Goal: Task Accomplishment & Management: Complete application form

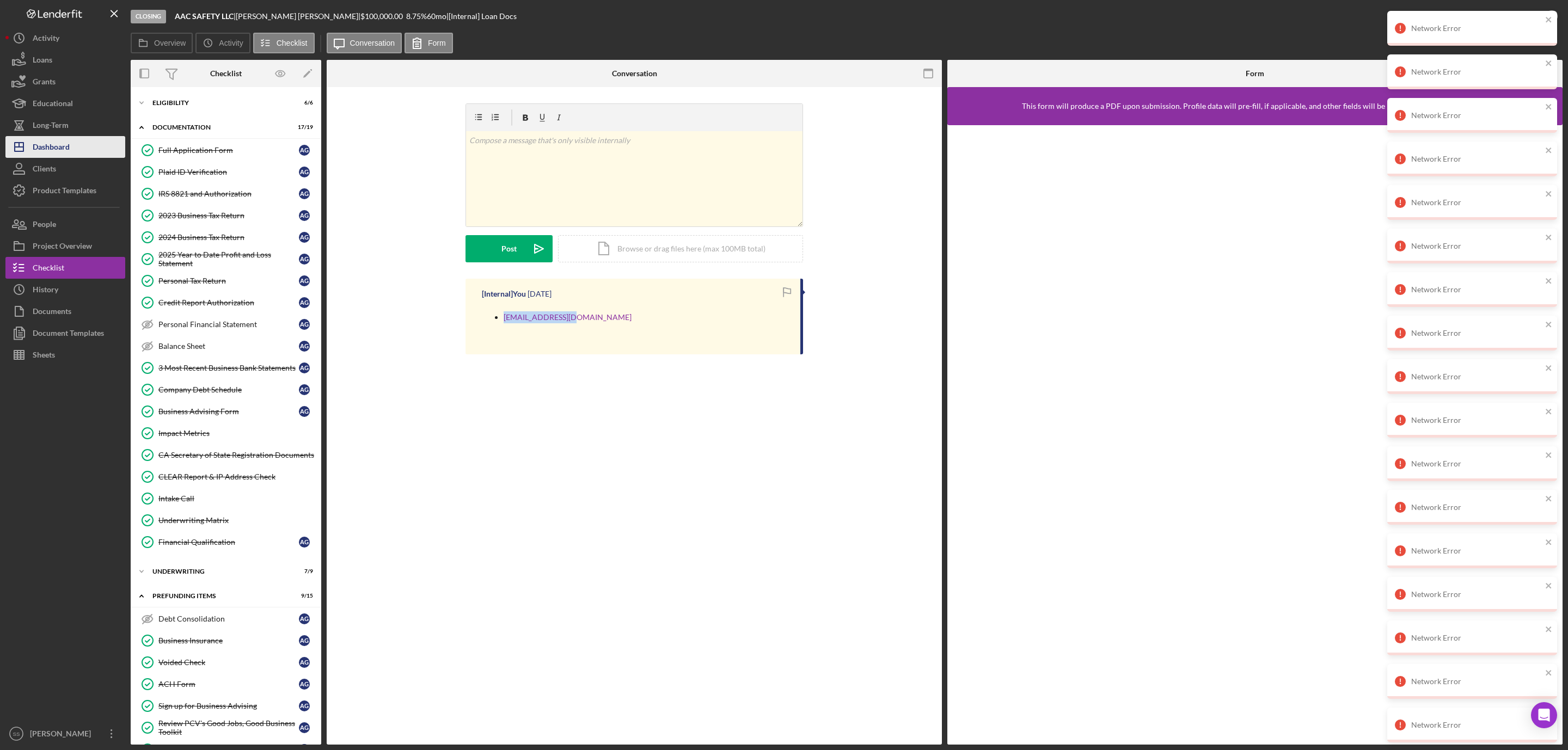
scroll to position [219, 0]
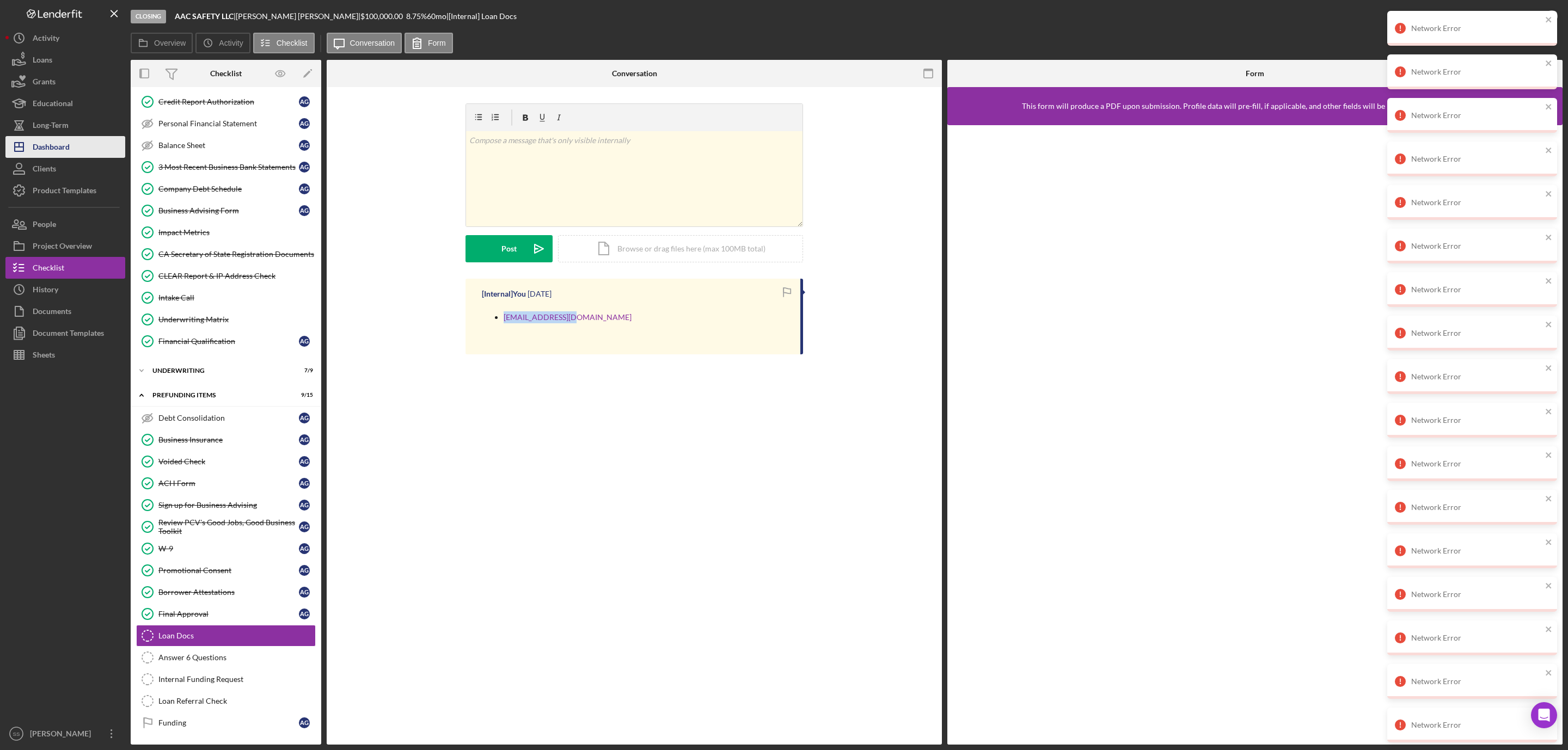
click at [68, 145] on div "Dashboard" at bounding box center [51, 148] width 37 height 25
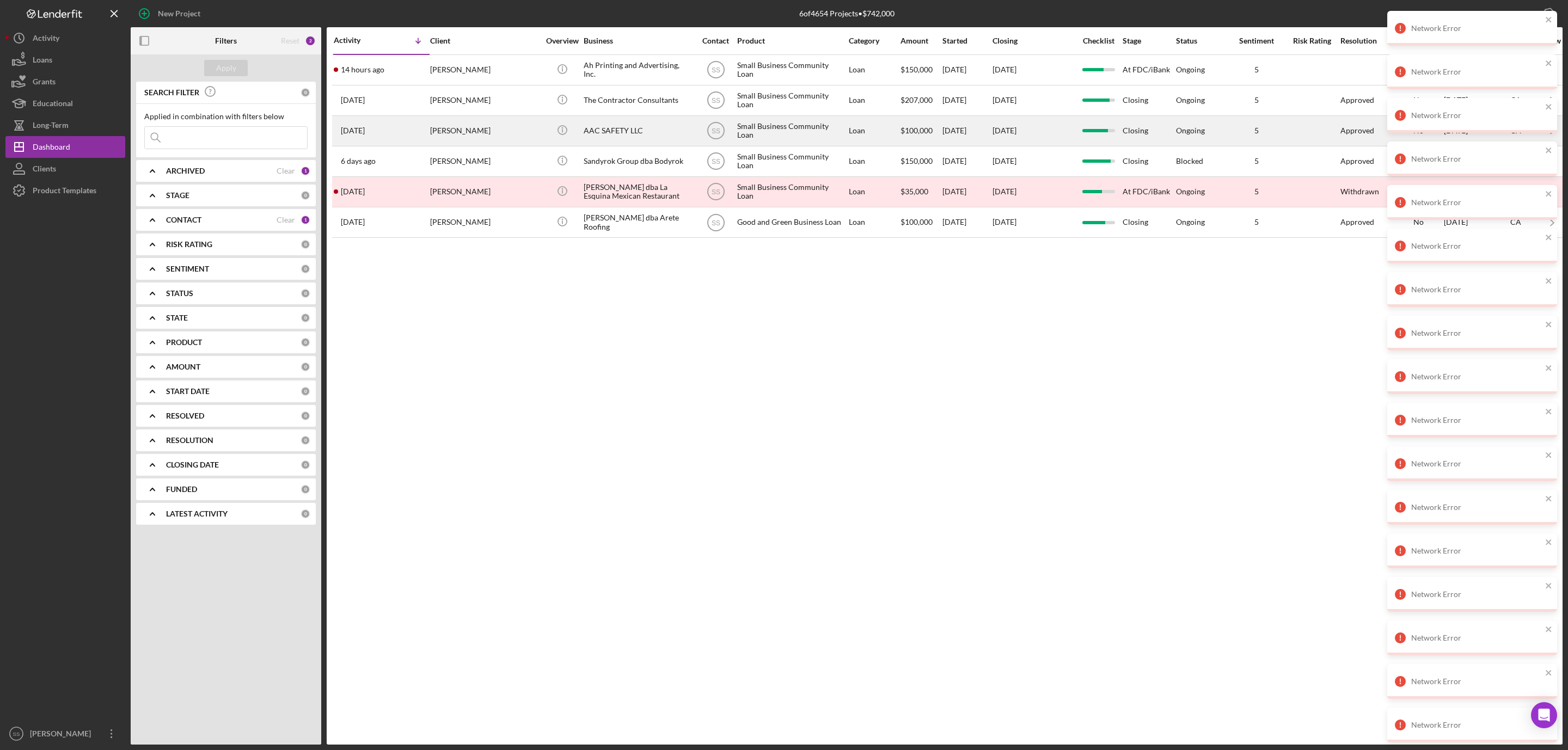
click at [605, 128] on div "AAC SAFETY LLC" at bounding box center [638, 131] width 109 height 29
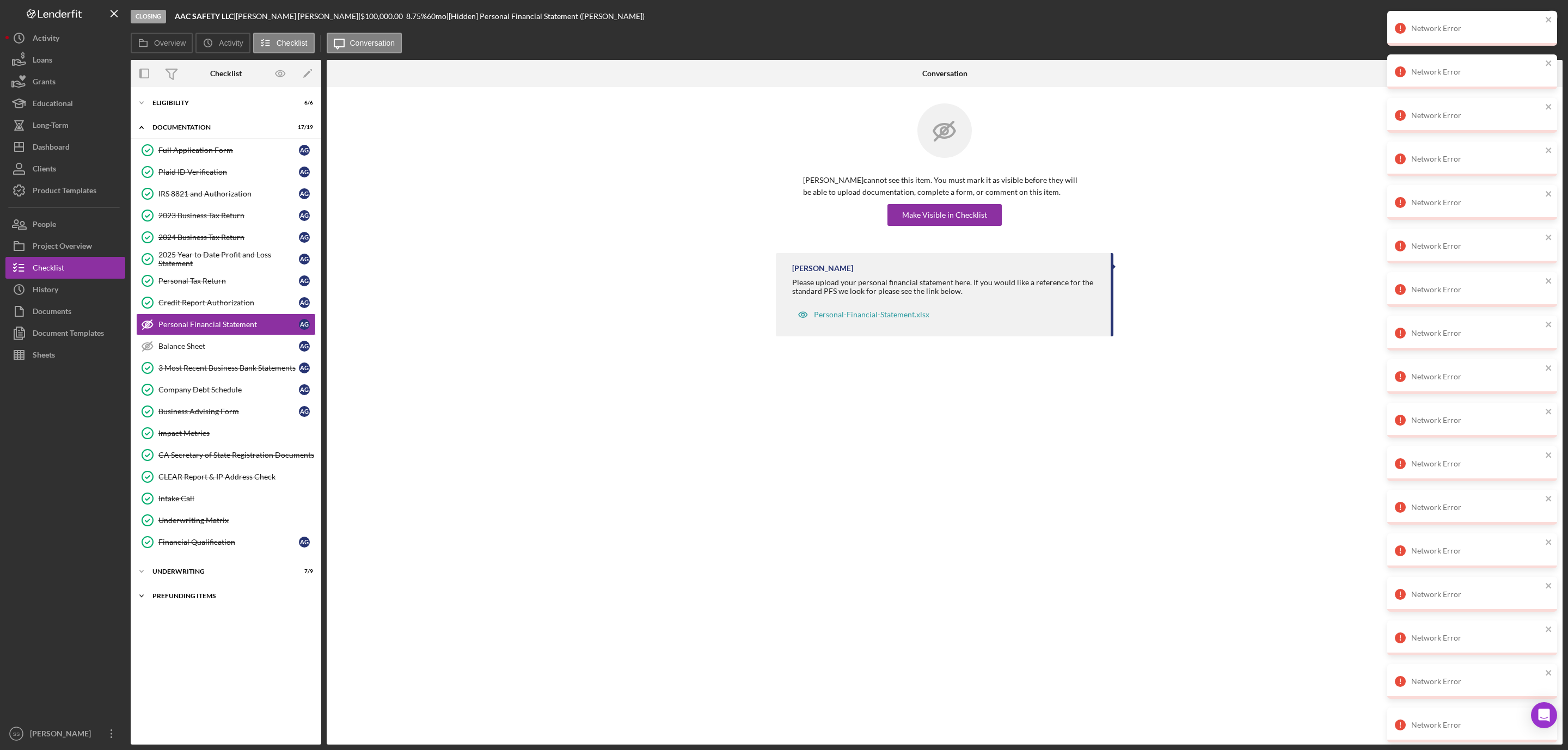
click at [179, 599] on div "Prefunding Items" at bounding box center [230, 595] width 155 height 7
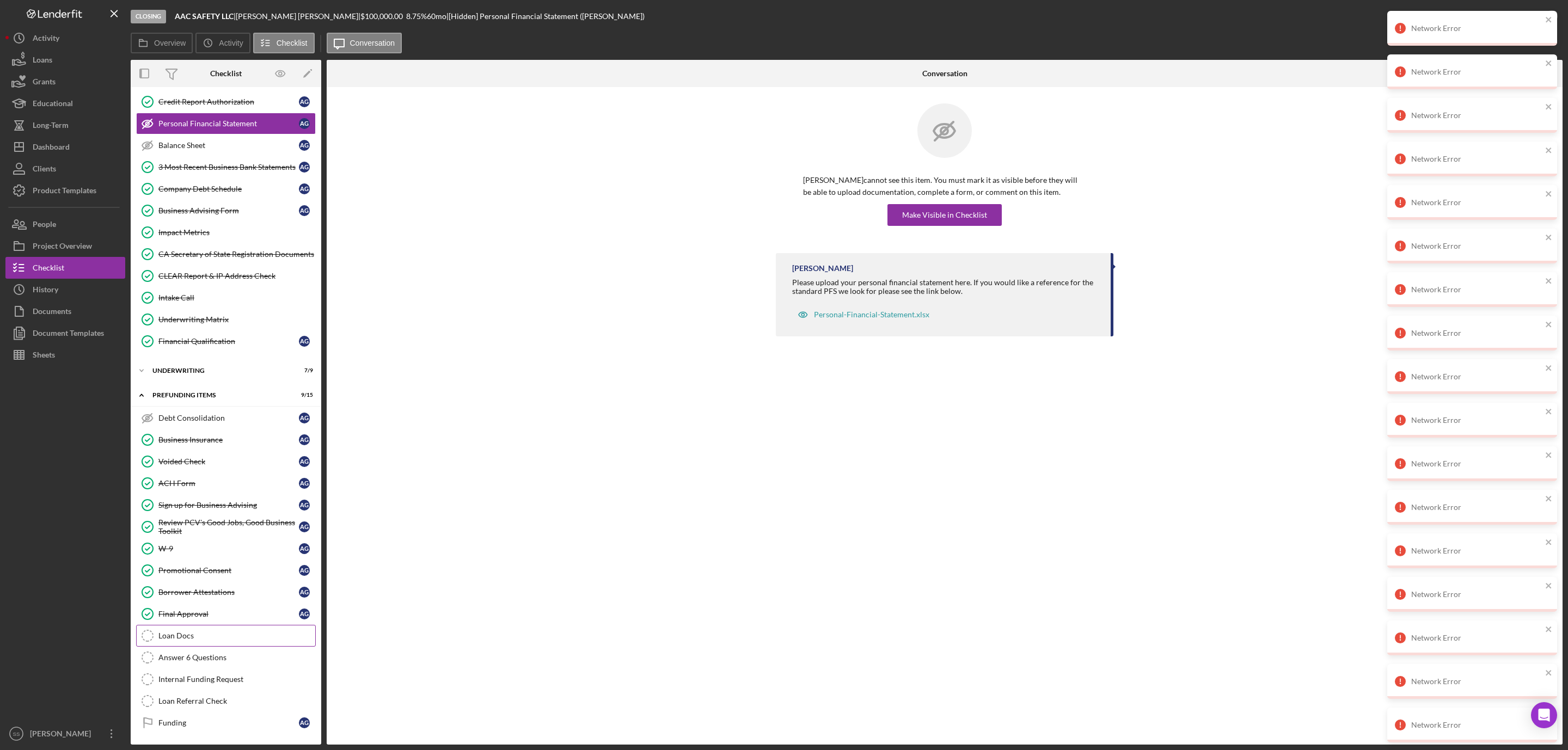
click at [185, 631] on div "Loan Docs" at bounding box center [237, 635] width 157 height 9
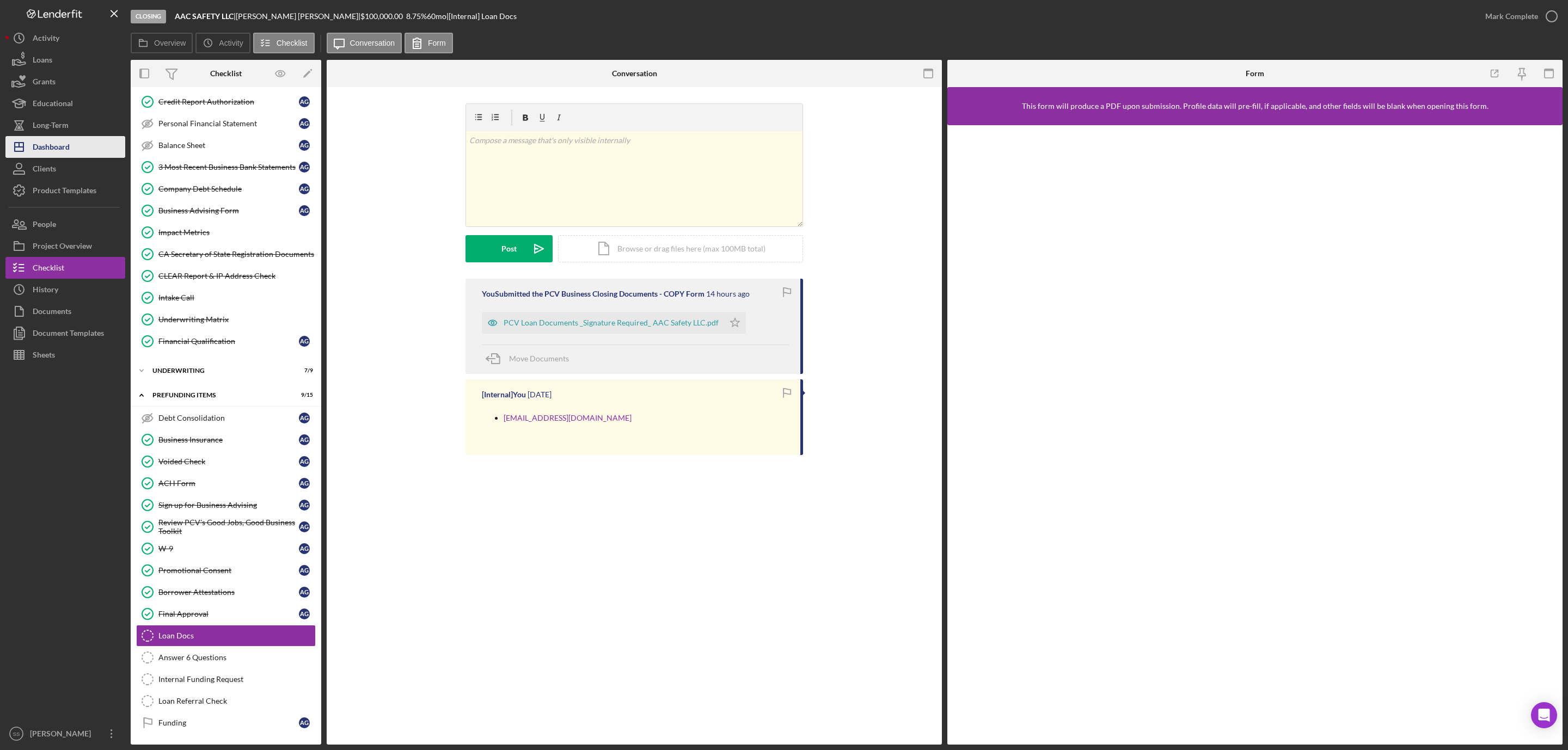
click at [48, 144] on div "Dashboard" at bounding box center [51, 148] width 37 height 25
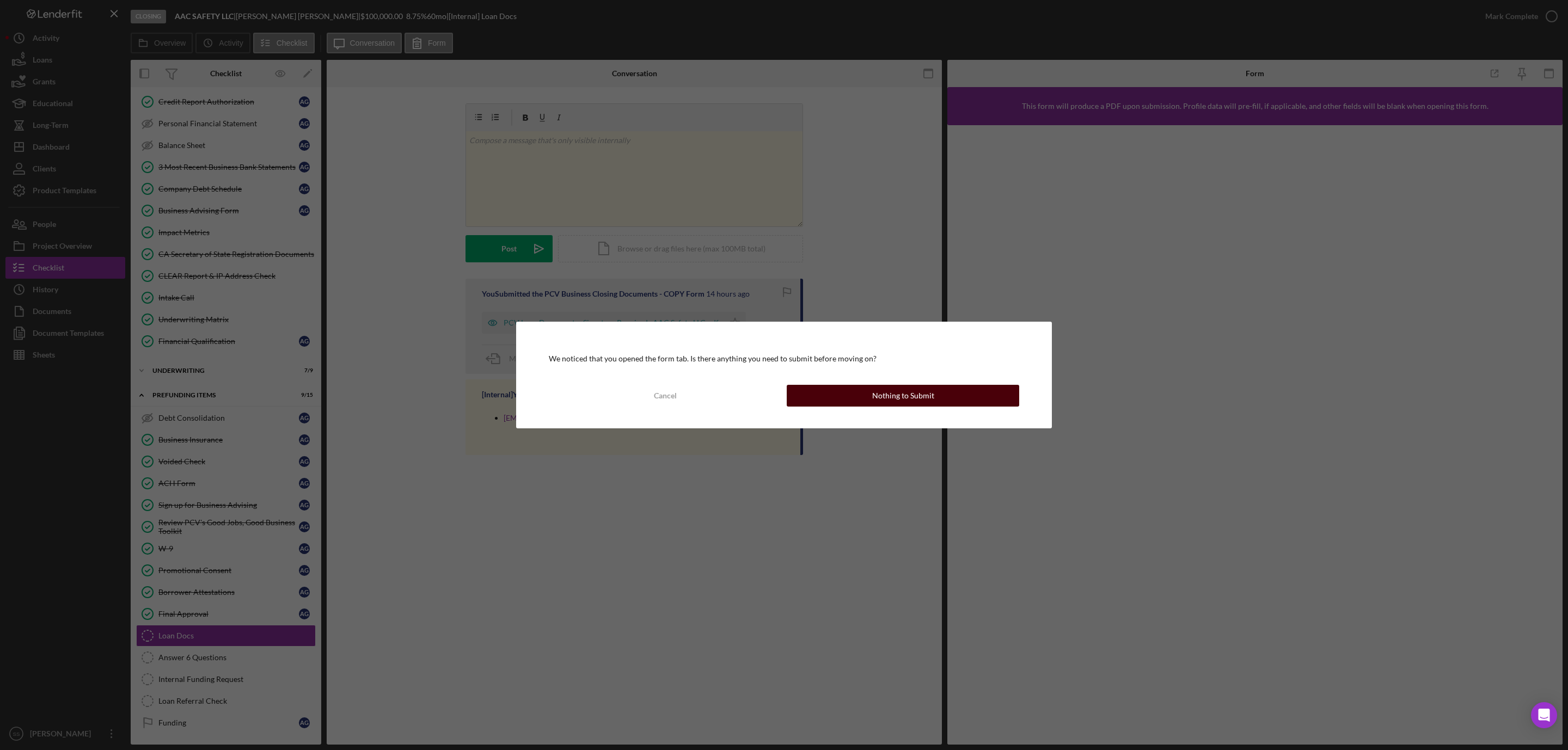
click at [847, 400] on button "Nothing to Submit" at bounding box center [903, 395] width 232 height 22
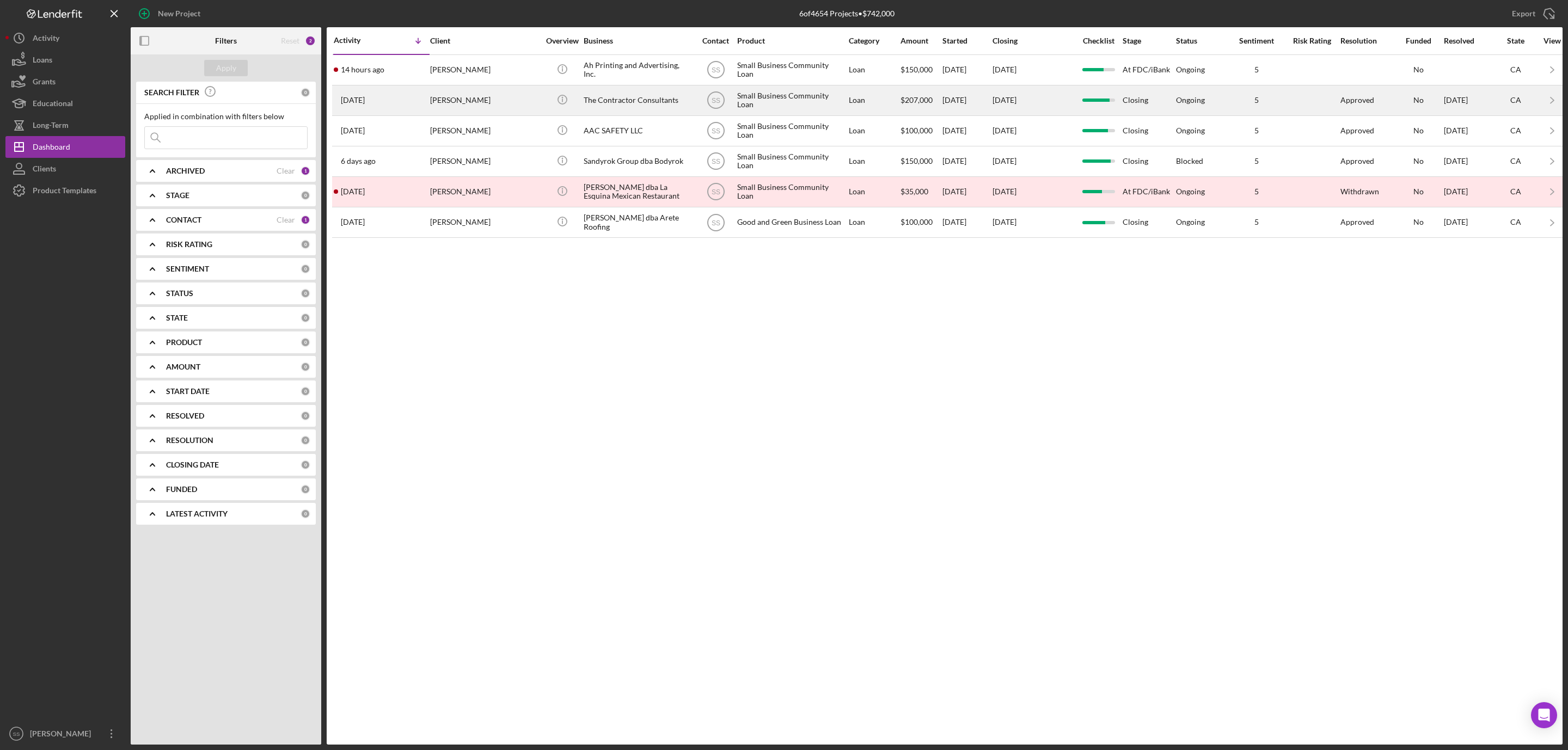
click at [524, 103] on div "[PERSON_NAME]" at bounding box center [485, 100] width 109 height 29
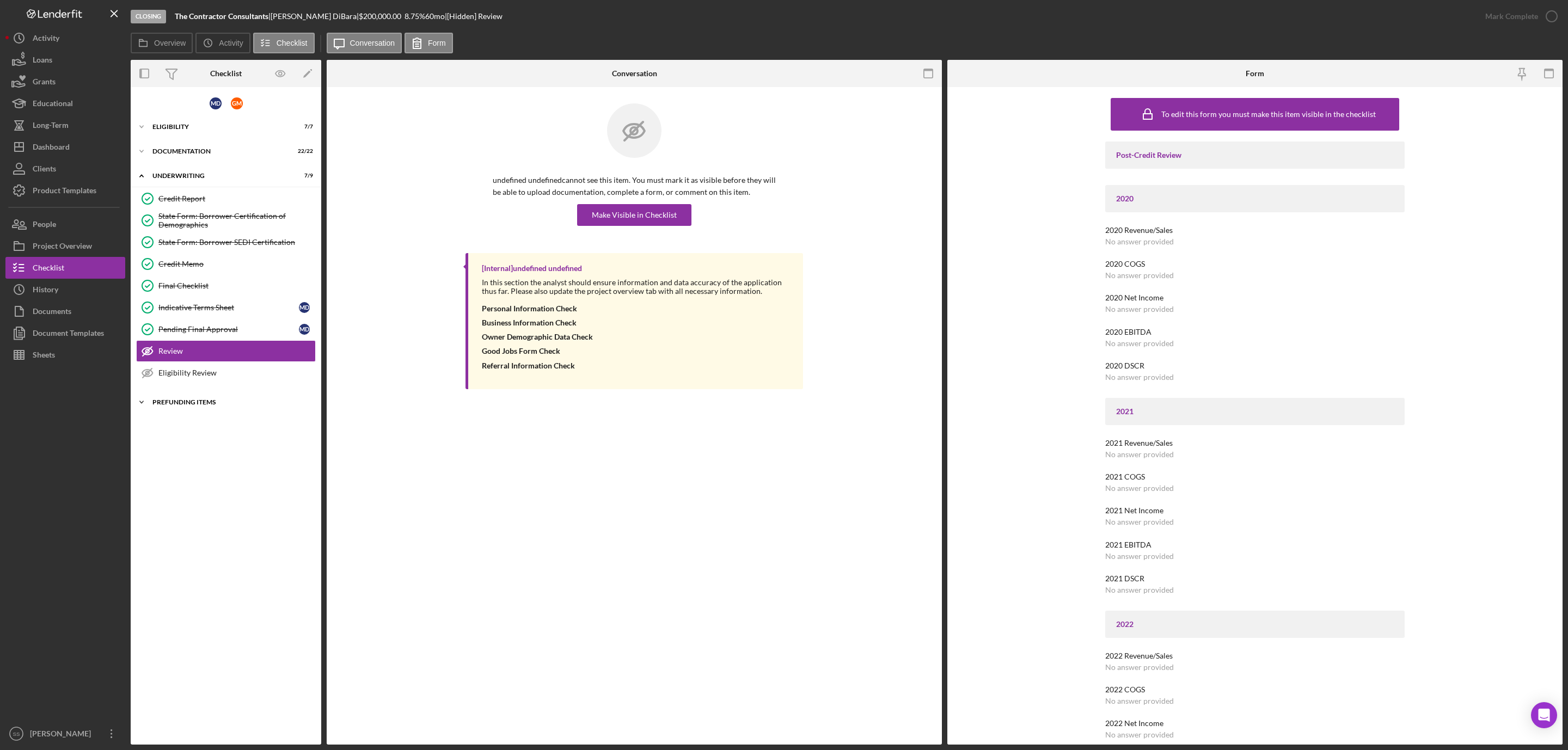
click at [217, 403] on div "Icon/Expander Prefunding Items 9 / 15" at bounding box center [226, 402] width 191 height 22
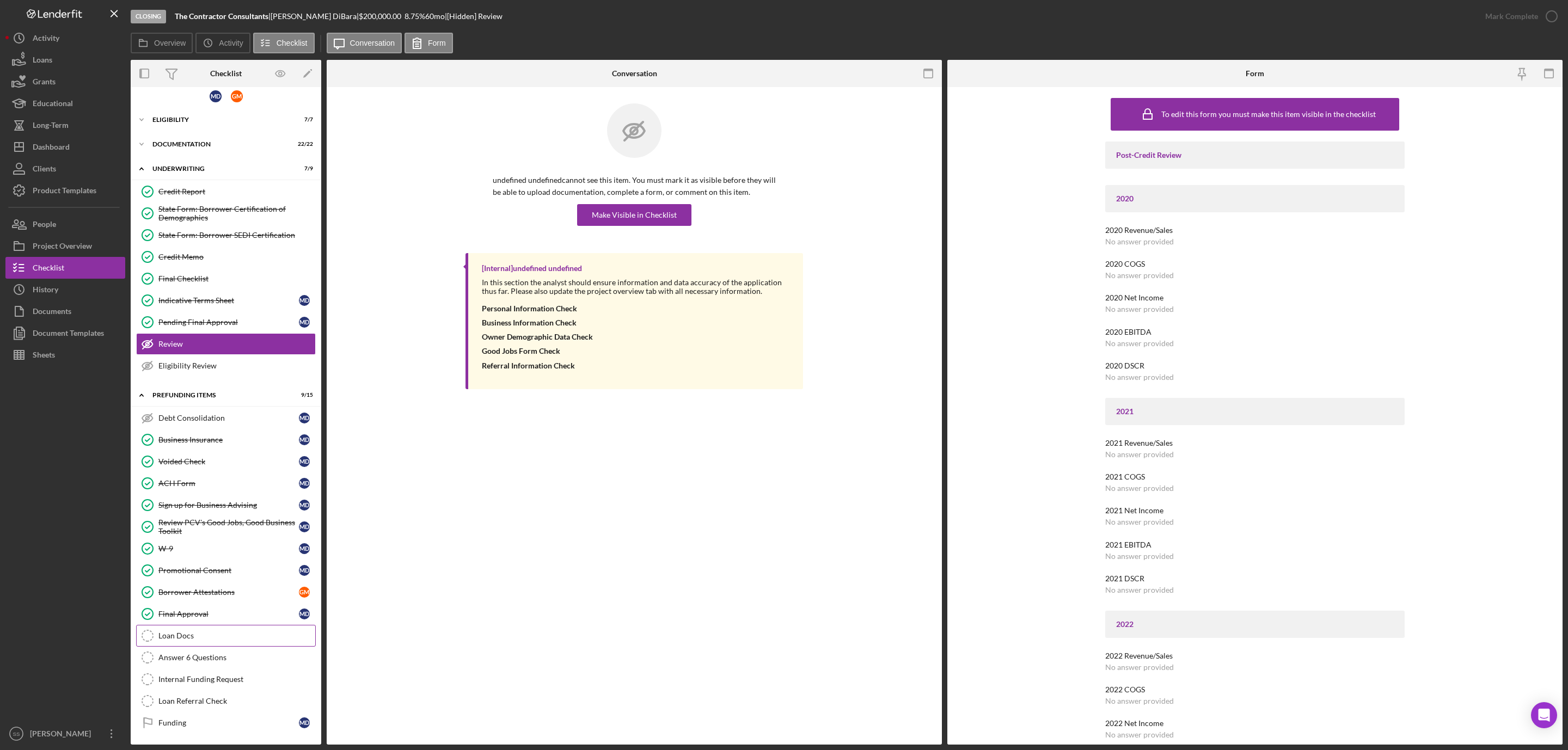
click at [193, 625] on link "Loan Docs Loan Docs" at bounding box center [226, 635] width 179 height 22
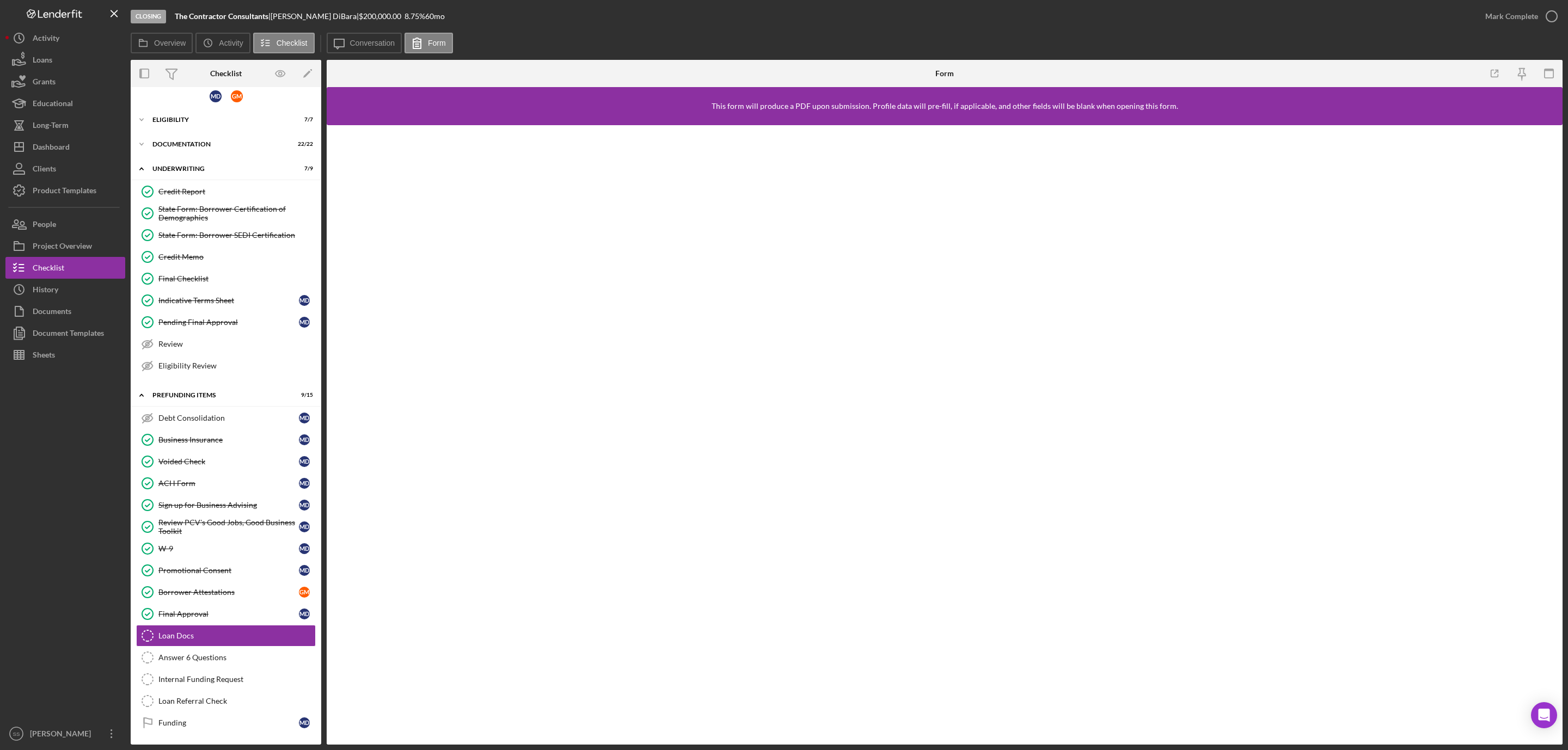
scroll to position [19, 0]
click at [383, 45] on label "Conversation" at bounding box center [372, 43] width 45 height 9
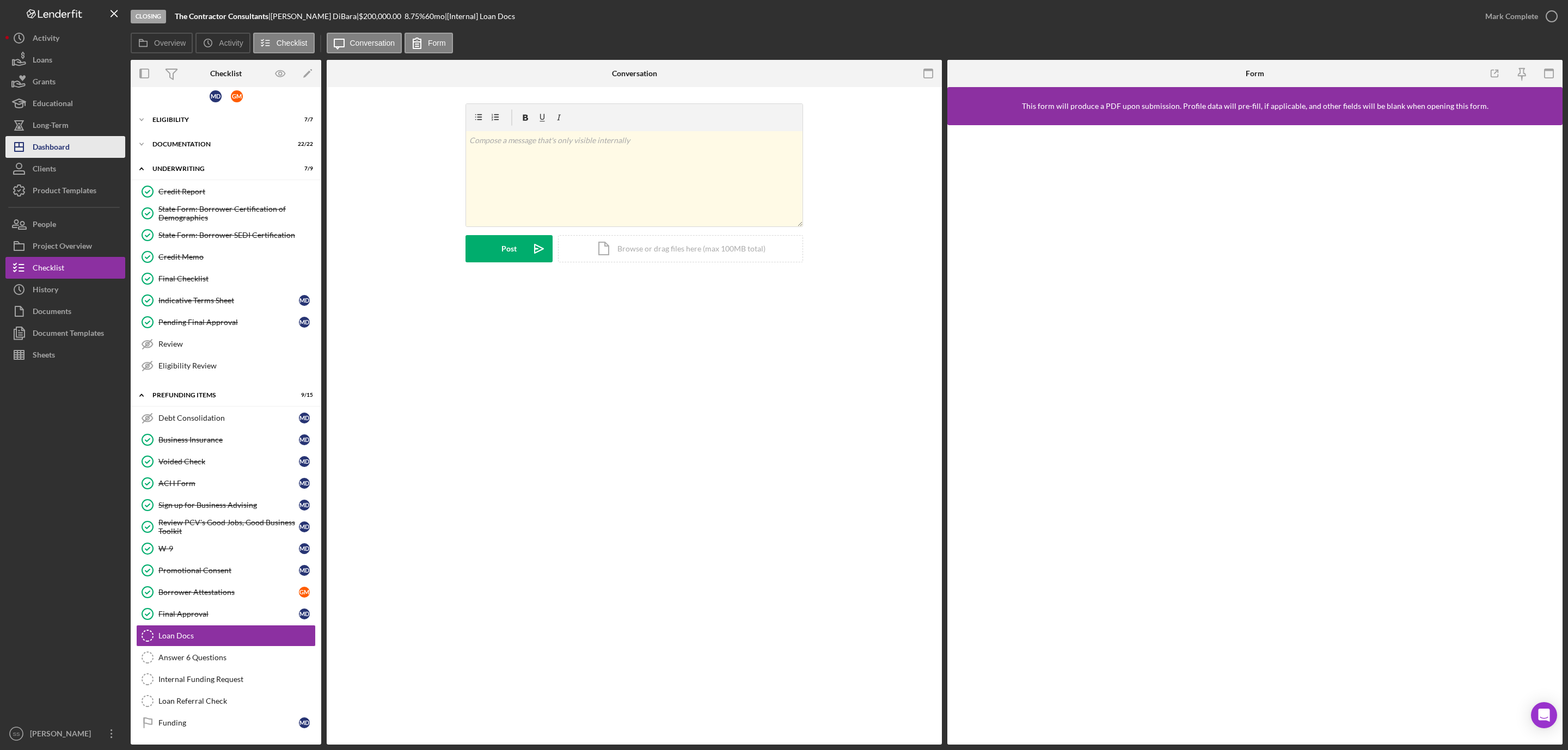
click at [56, 145] on div "Dashboard" at bounding box center [51, 148] width 37 height 25
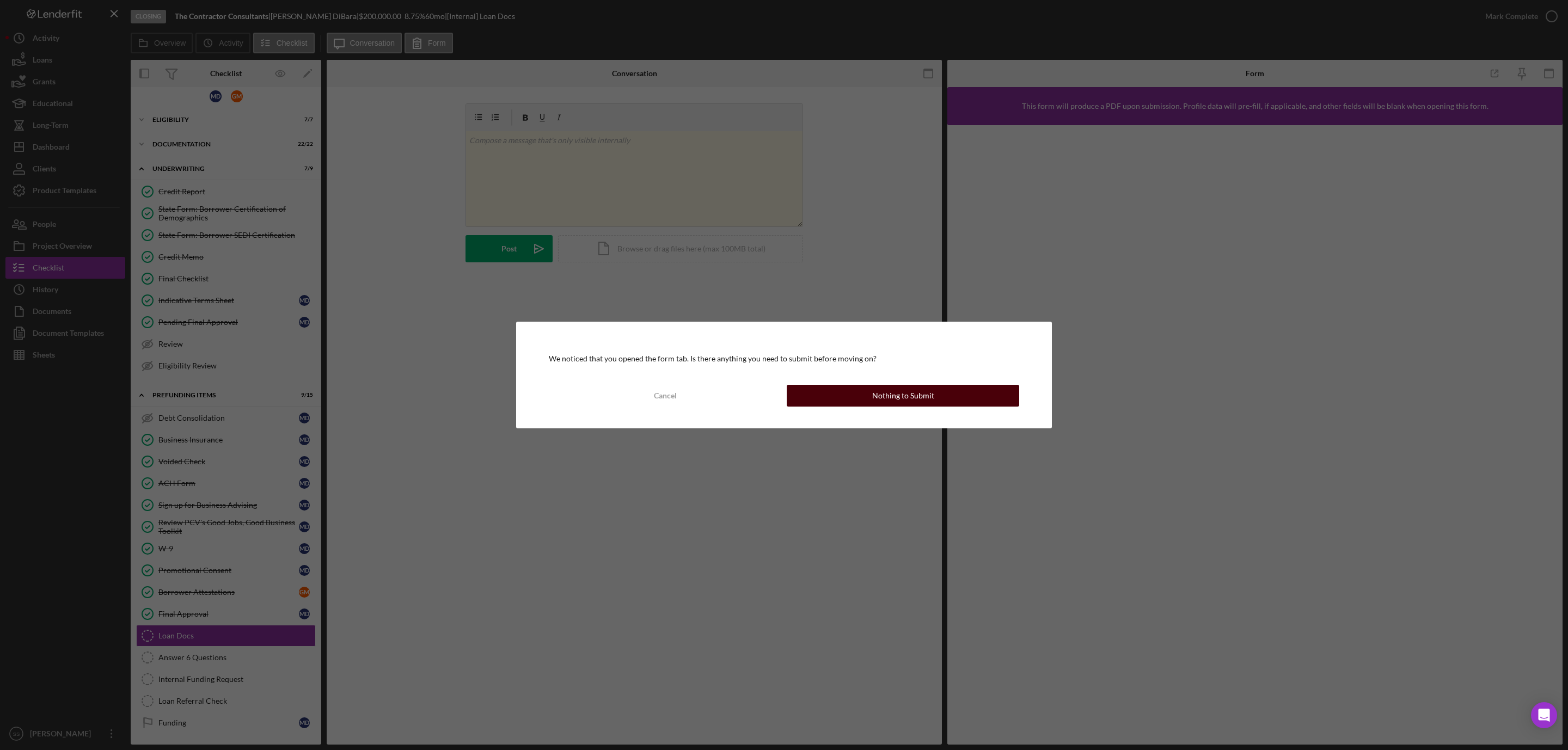
click at [920, 394] on div "Nothing to Submit" at bounding box center [903, 395] width 62 height 22
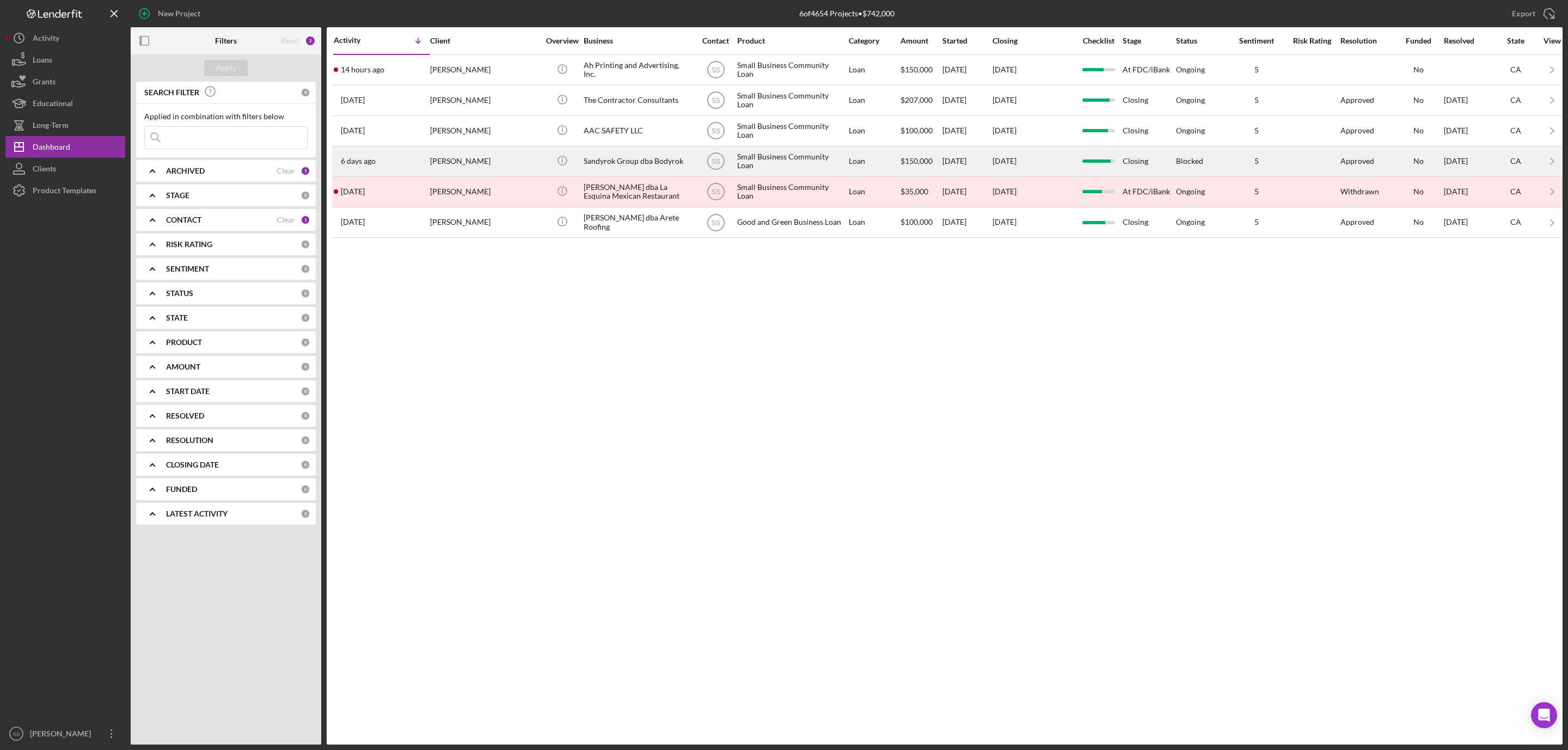
click at [618, 163] on div "Sandyrok Group dba Bodyrok" at bounding box center [638, 161] width 109 height 29
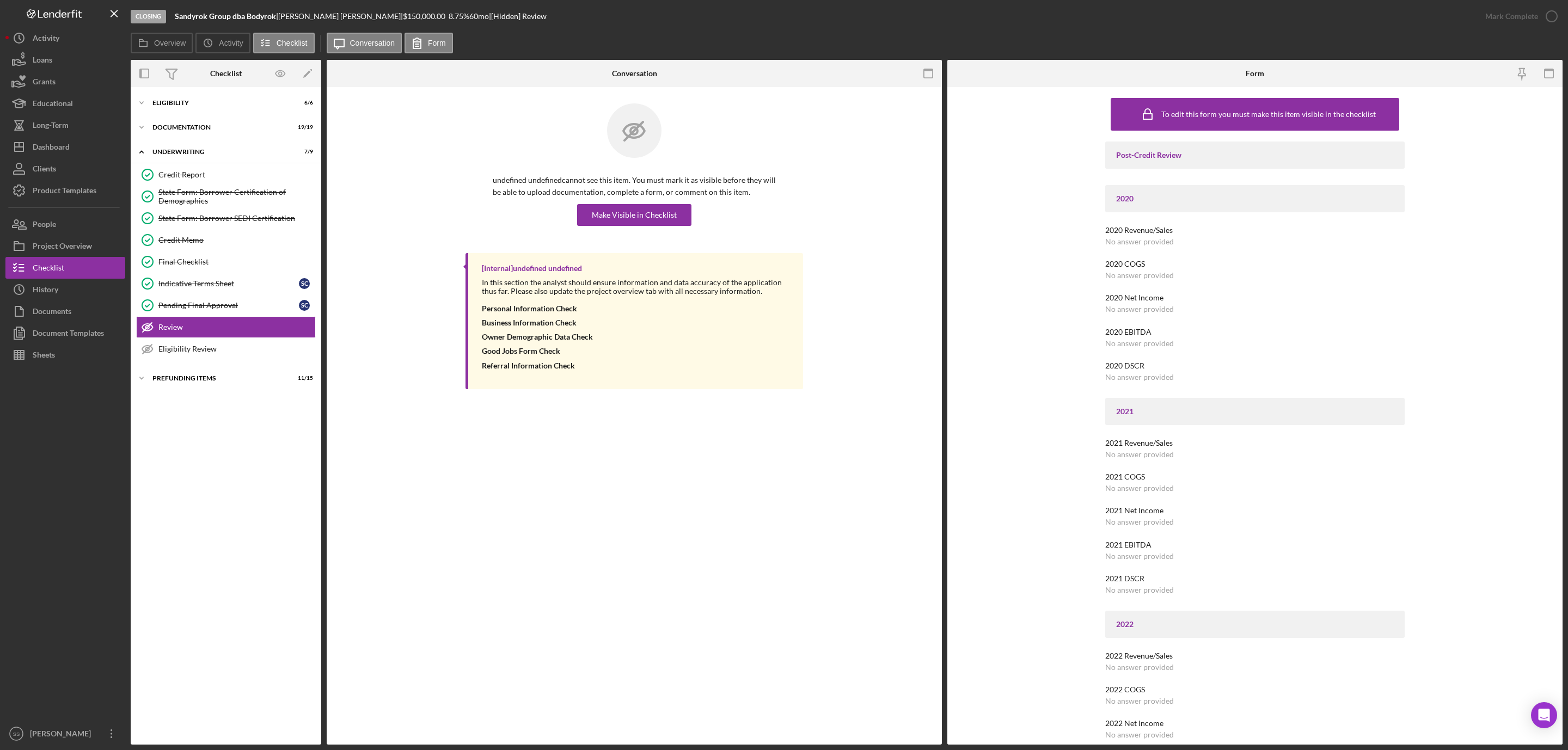
click at [183, 365] on div "Credit Report Credit Report State Form: Borrower Certification of Demographics …" at bounding box center [226, 264] width 191 height 202
click at [178, 379] on div "Prefunding Items" at bounding box center [230, 378] width 155 height 7
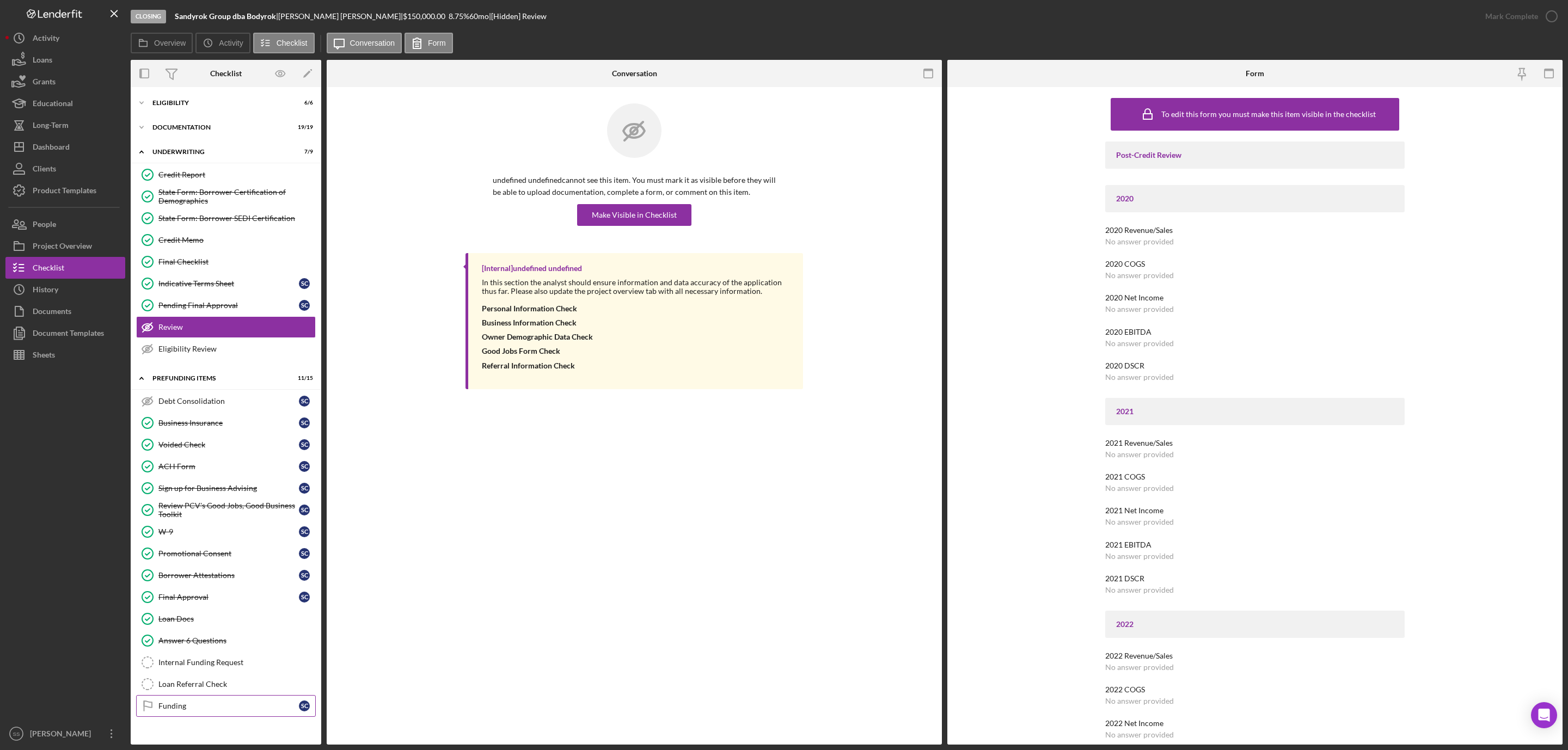
click at [180, 710] on div "Funding" at bounding box center [229, 706] width 141 height 9
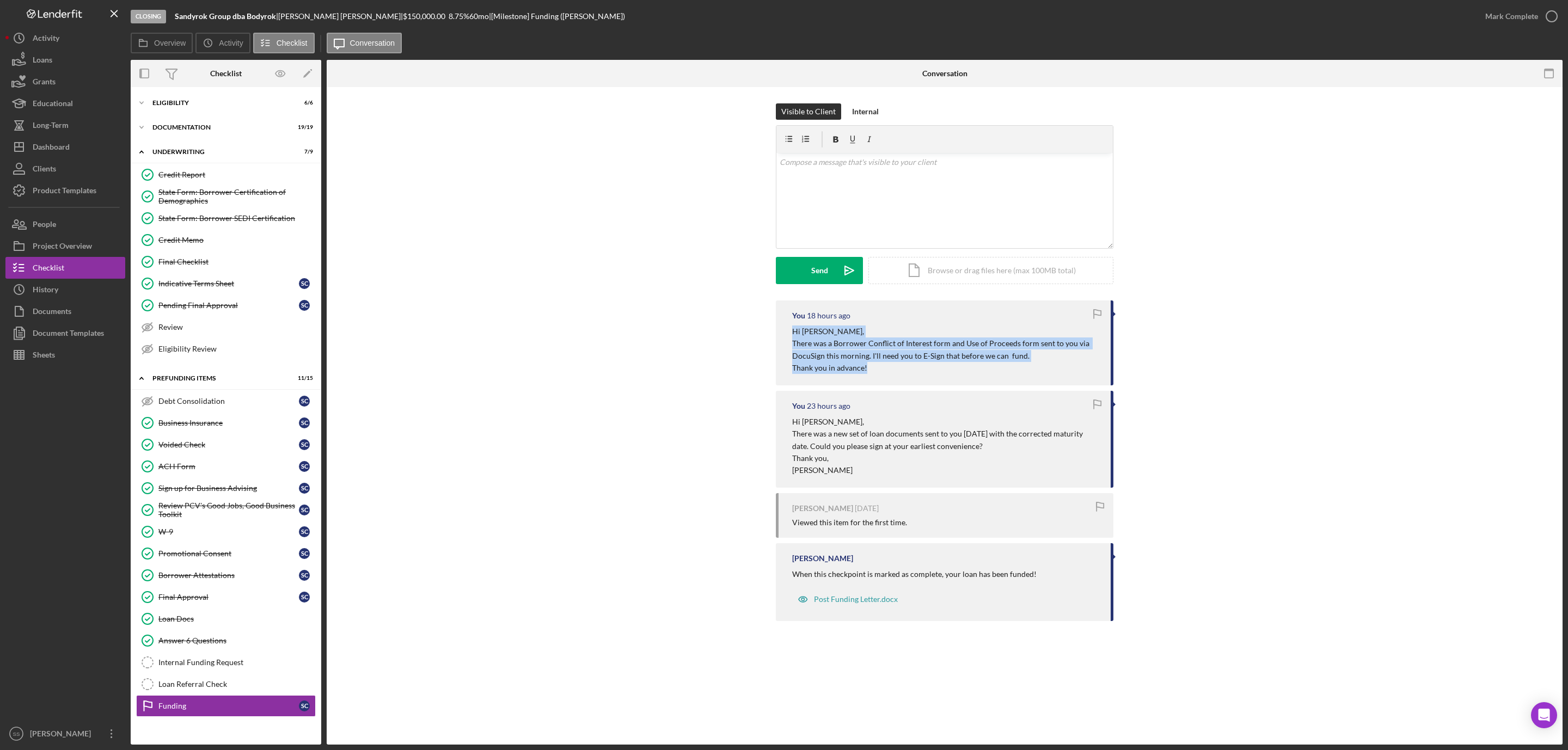
drag, startPoint x: 870, startPoint y: 372, endPoint x: 789, endPoint y: 332, distance: 90.3
click at [789, 332] on div "You 18 hours ago Hi [PERSON_NAME], There was a Borrower Conflict of Interest fo…" at bounding box center [944, 343] width 337 height 85
copy div "Hi [PERSON_NAME], There was a Borrower Conflict of Interest form and Use of Pro…"
click at [845, 183] on div "v Color teal Color pink Remove color Add row above Add row below Add column bef…" at bounding box center [945, 201] width 337 height 95
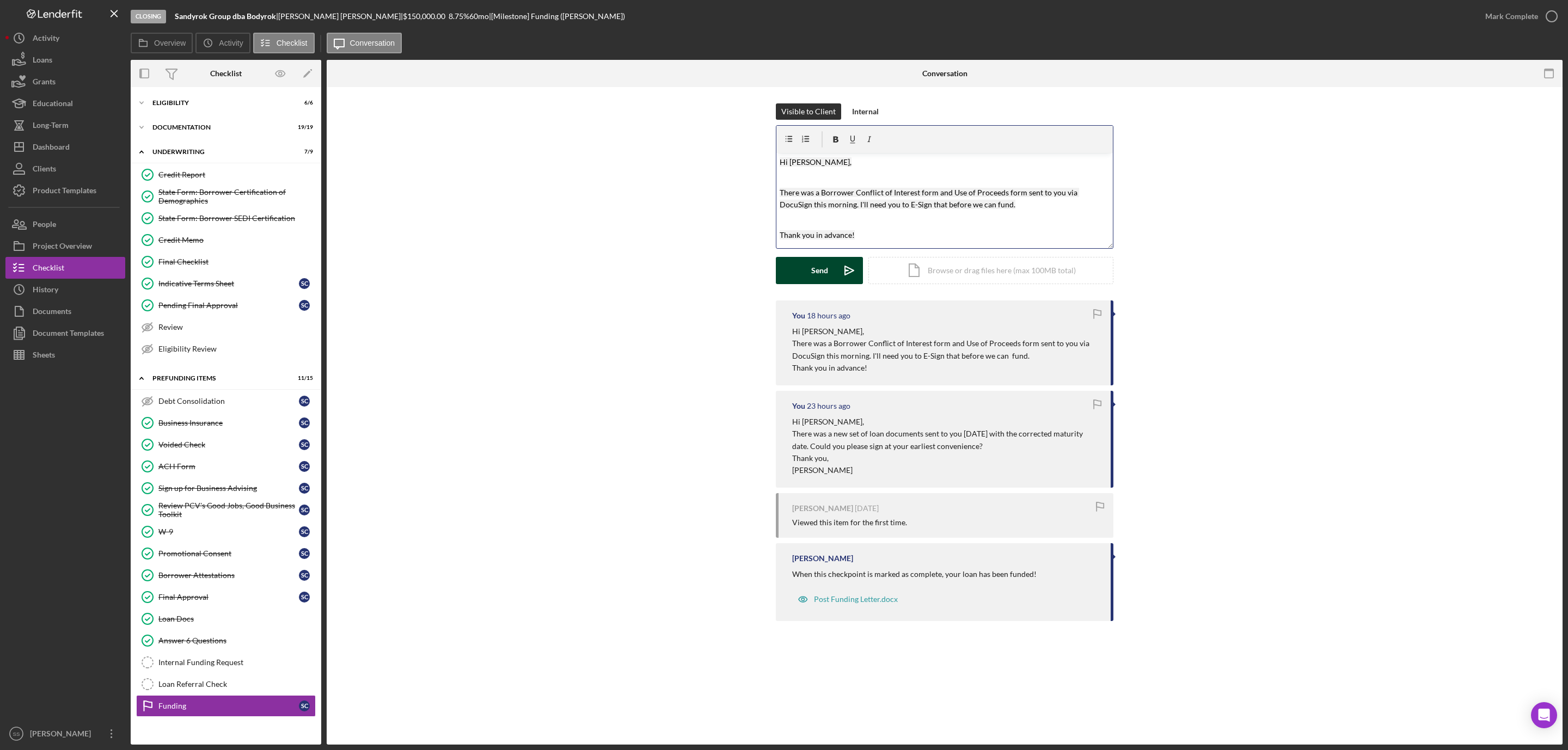
click at [810, 266] on button "Send Icon/icon-invite-send" at bounding box center [819, 270] width 87 height 28
